Goal: Task Accomplishment & Management: Use online tool/utility

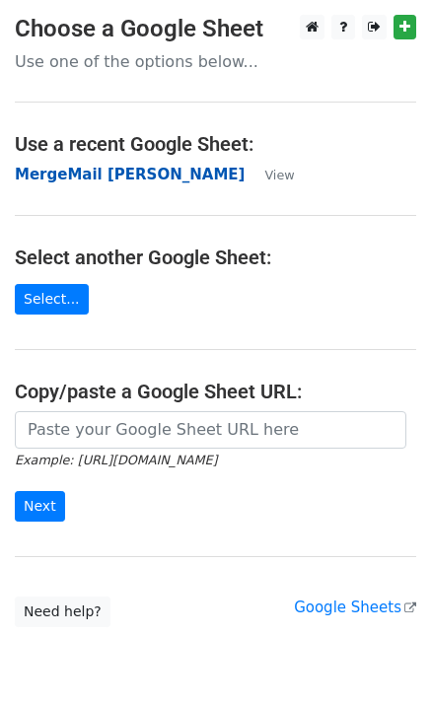
click at [77, 167] on strong "MergeMail [PERSON_NAME]" at bounding box center [130, 175] width 230 height 18
click at [163, 183] on strong "MergeMail [PERSON_NAME]" at bounding box center [130, 175] width 230 height 18
click at [82, 182] on strong "MergeMail [PERSON_NAME]" at bounding box center [130, 175] width 230 height 18
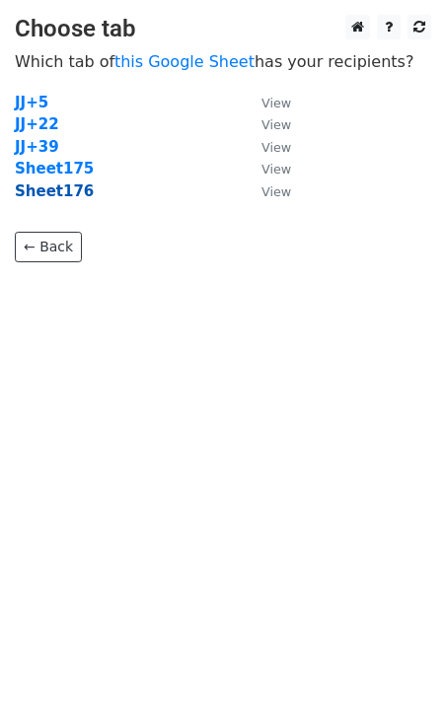
click at [68, 195] on strong "Sheet176" at bounding box center [54, 191] width 79 height 18
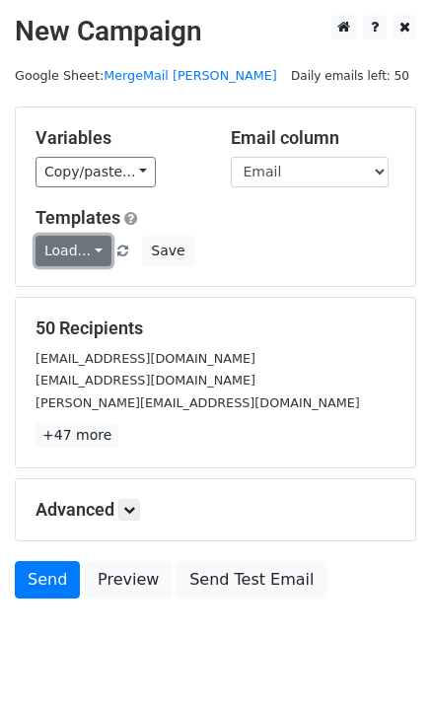
click at [78, 253] on link "Load..." at bounding box center [74, 251] width 76 height 31
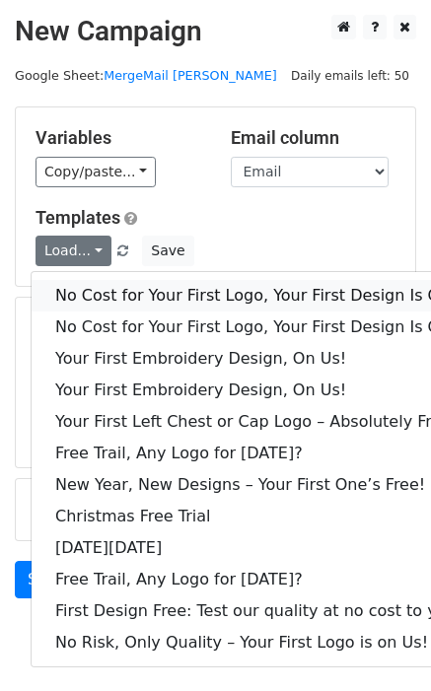
click at [130, 294] on link "No Cost for Your First Logo, Your First Design Is On Us!" at bounding box center [268, 296] width 473 height 32
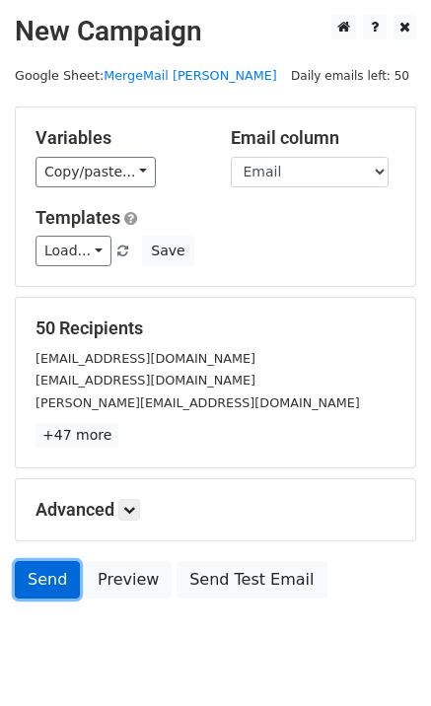
click at [52, 583] on link "Send" at bounding box center [47, 579] width 65 height 37
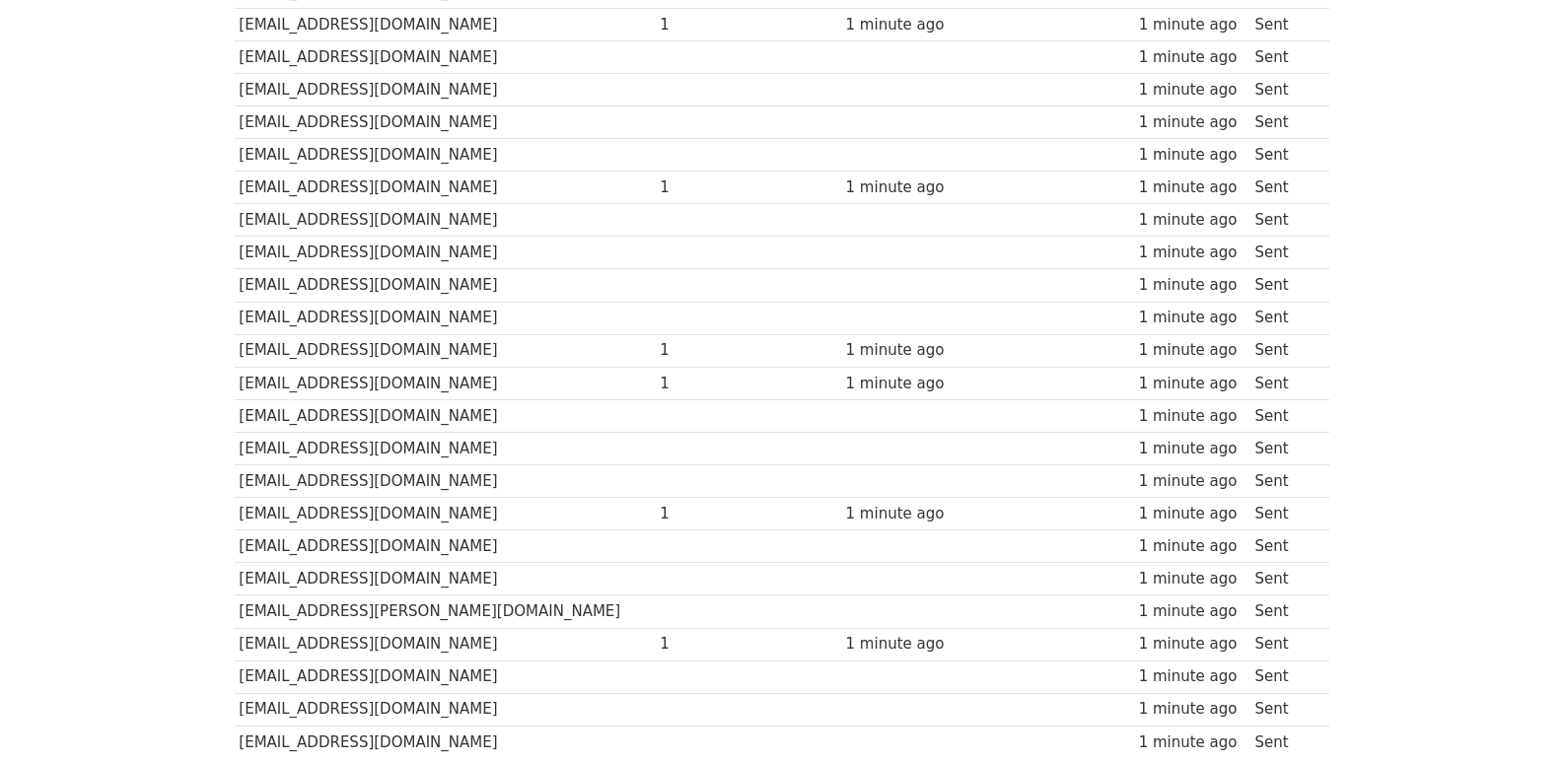
scroll to position [1373, 0]
